Goal: Information Seeking & Learning: Learn about a topic

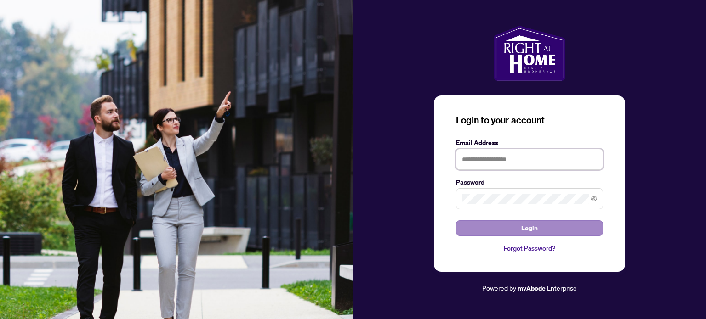
type input "**********"
click at [524, 230] on span "Login" at bounding box center [529, 228] width 17 height 15
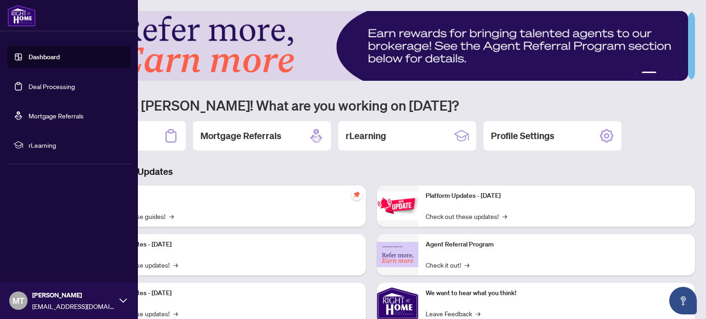
click at [49, 59] on link "Dashboard" at bounding box center [43, 57] width 31 height 8
click at [44, 57] on link "Dashboard" at bounding box center [43, 57] width 31 height 8
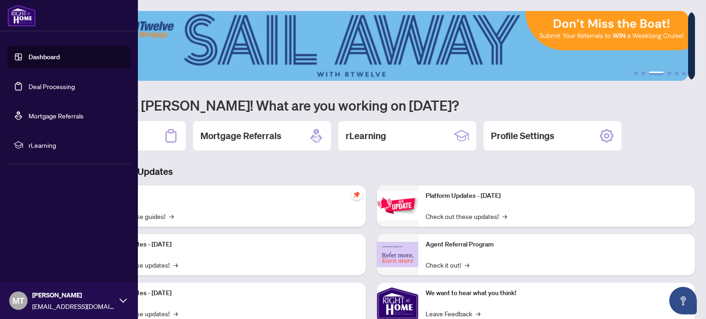
click at [38, 60] on link "Dashboard" at bounding box center [43, 57] width 31 height 8
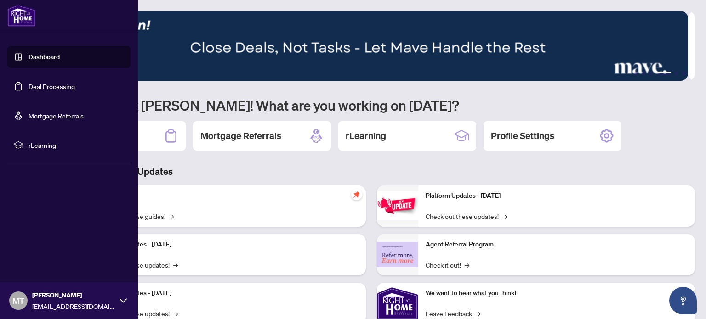
click at [51, 86] on link "Deal Processing" at bounding box center [51, 86] width 46 height 8
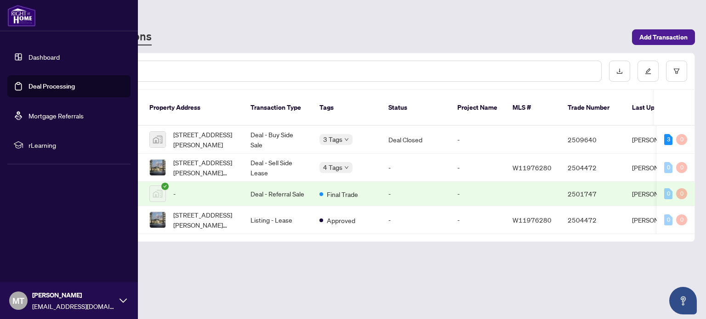
click at [45, 56] on link "Dashboard" at bounding box center [43, 57] width 31 height 8
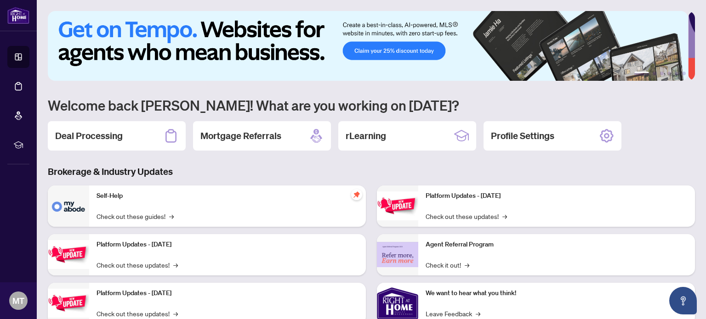
click at [213, 169] on h3 "Brokerage & Industry Updates" at bounding box center [371, 171] width 647 height 13
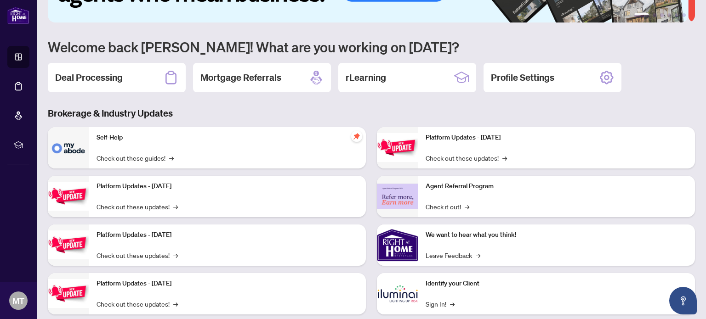
scroll to position [77, 0]
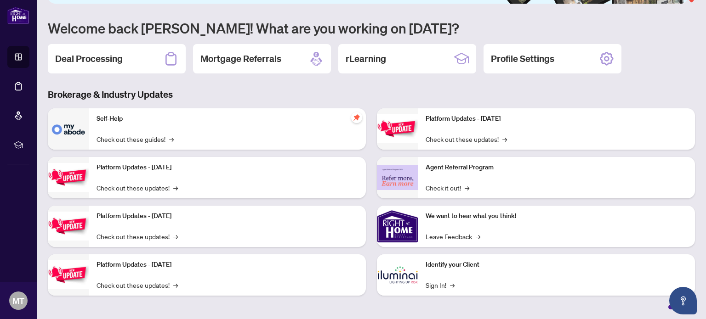
click at [387, 227] on img at bounding box center [397, 226] width 41 height 41
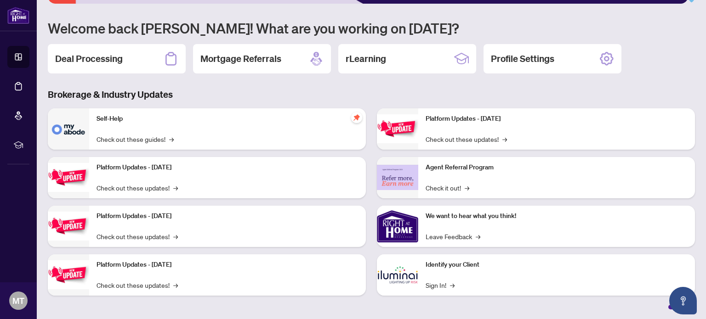
scroll to position [0, 0]
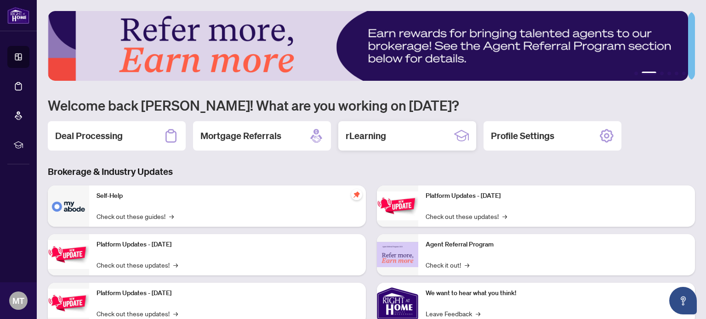
click at [362, 139] on h2 "rLearning" at bounding box center [366, 136] width 40 height 13
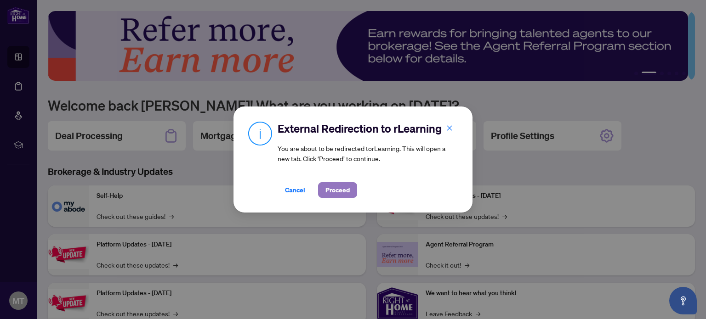
click at [320, 193] on button "Proceed" at bounding box center [337, 190] width 39 height 16
